Goal: Information Seeking & Learning: Find contact information

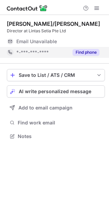
scroll to position [3, 3]
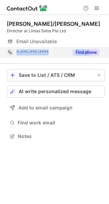
drag, startPoint x: 88, startPoint y: 46, endPoint x: 91, endPoint y: 49, distance: 4.8
click at [89, 47] on div "Amy/Jacqueline Singapore Director at Lintas Setia Pte Ltd Email Unavailable Ema…" at bounding box center [56, 38] width 98 height 37
click at [92, 52] on button "Find phone" at bounding box center [85, 52] width 27 height 7
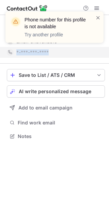
click at [86, 57] on div "*-***-***-****" at bounding box center [53, 52] width 92 height 11
click at [96, 14] on div "Phone number for this profile is not available Try another profile" at bounding box center [54, 27] width 98 height 31
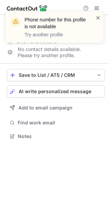
click at [97, 19] on span at bounding box center [97, 17] width 5 height 7
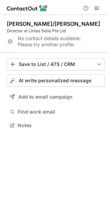
scroll to position [120, 109]
